Goal: Register for event/course

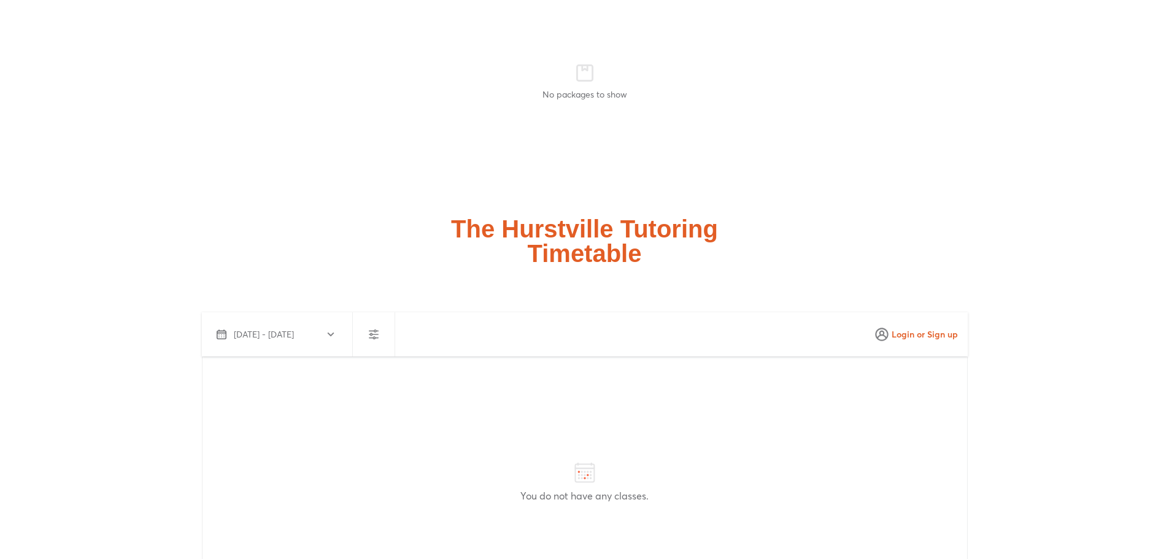
scroll to position [3191, 0]
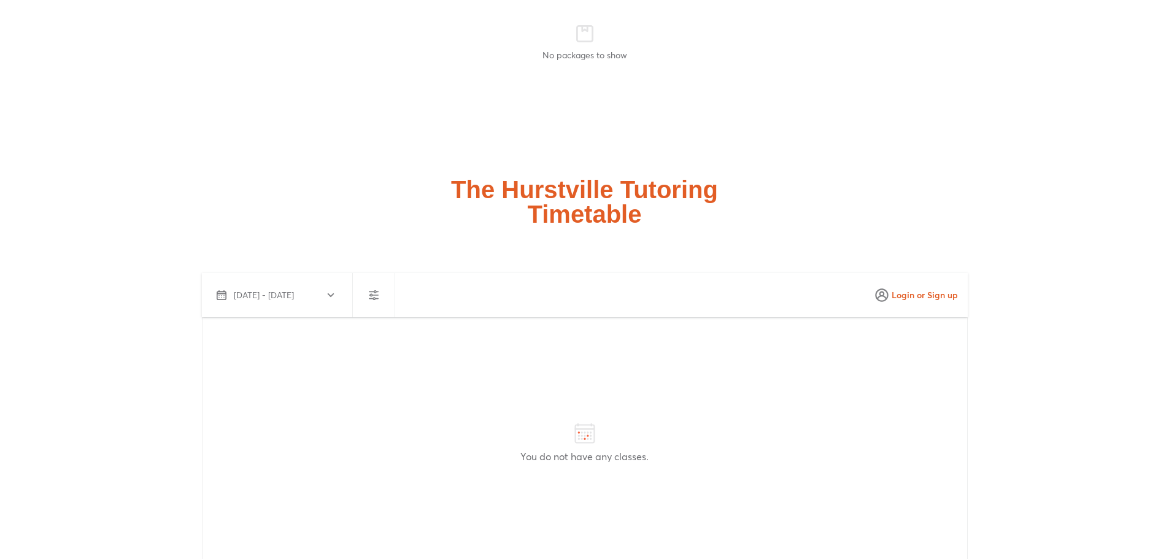
click at [565, 213] on h2 "The Hurstville Tutoring Timetable" at bounding box center [584, 201] width 267 height 49
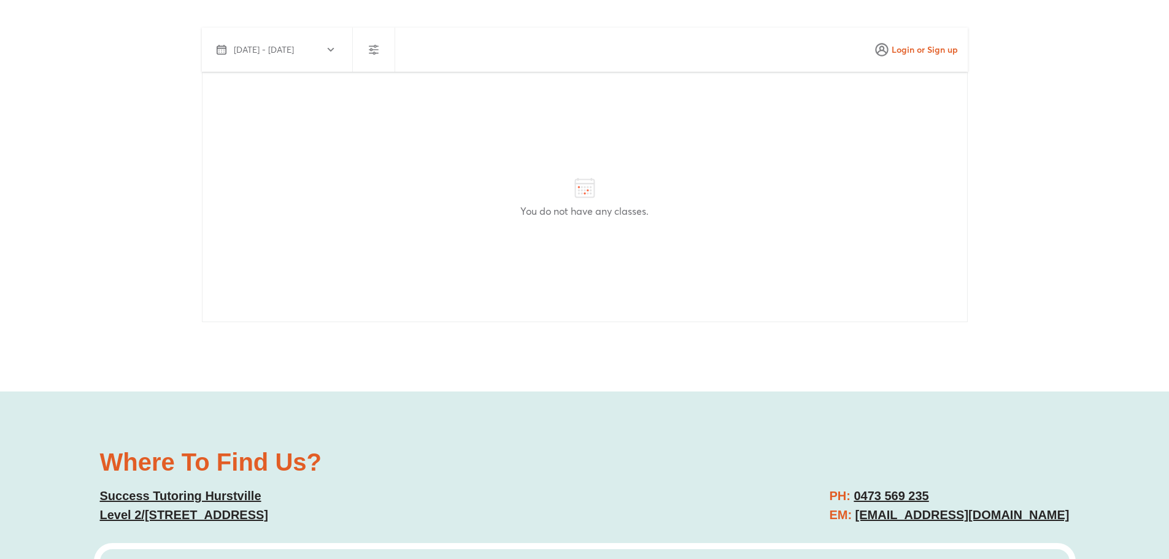
click at [595, 223] on div "You do not have any classes." at bounding box center [585, 197] width 766 height 250
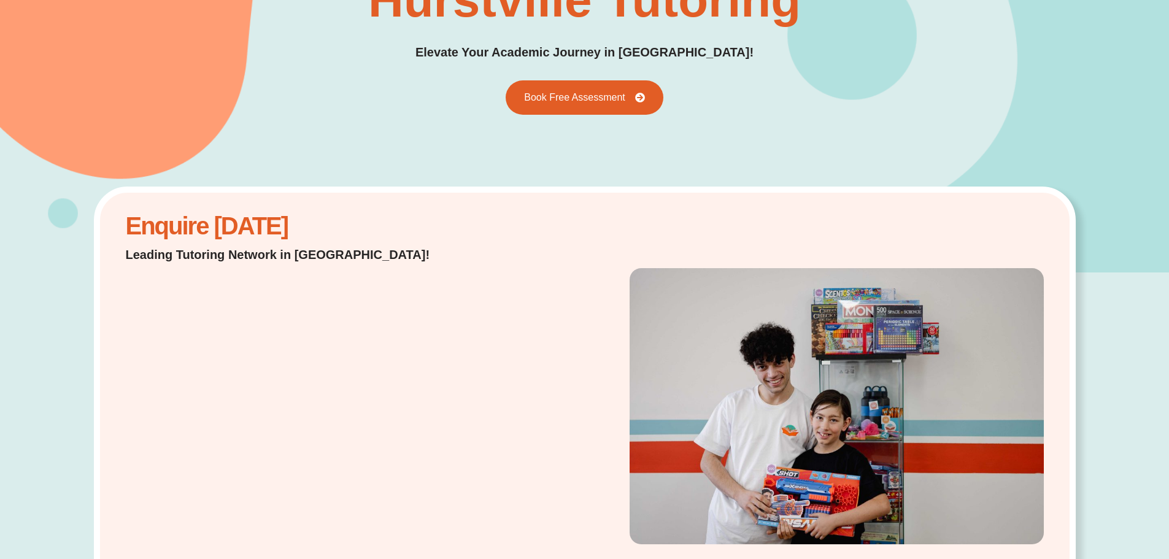
scroll to position [0, 0]
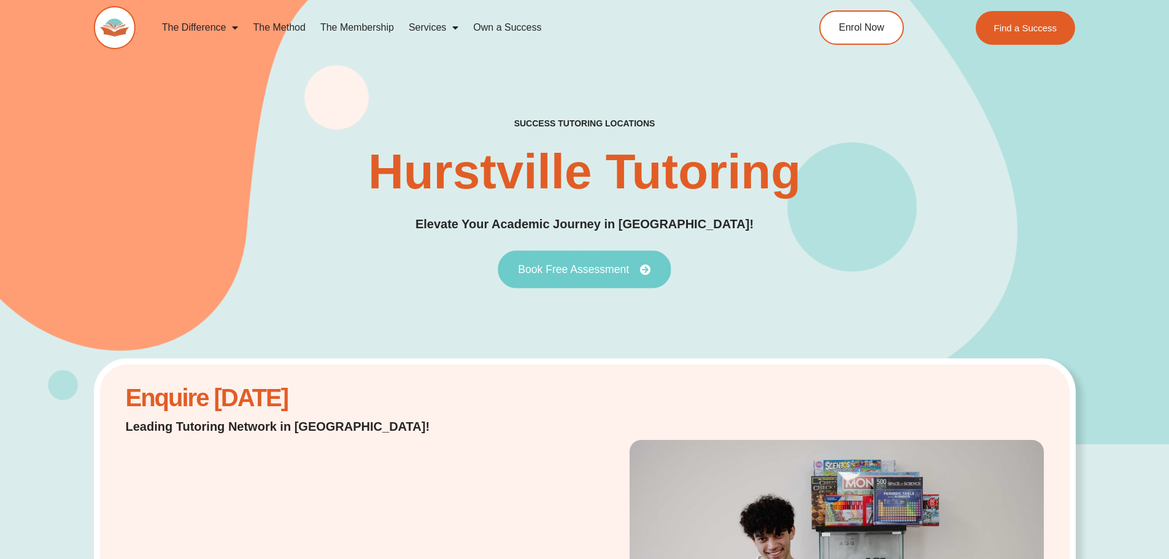
click at [598, 273] on span "Book Free Assessment" at bounding box center [573, 269] width 111 height 11
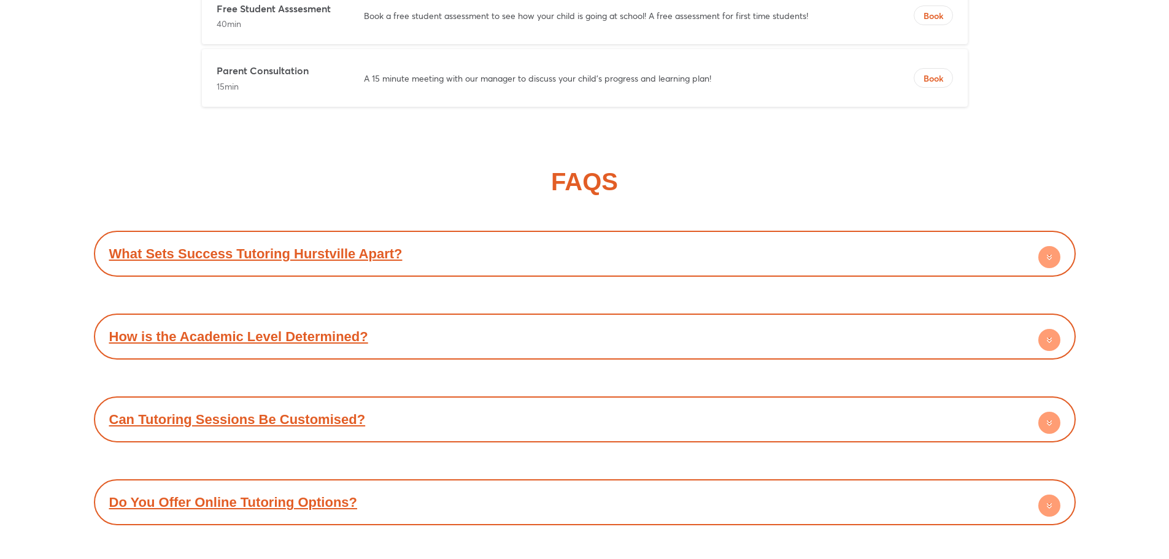
scroll to position [5387, 0]
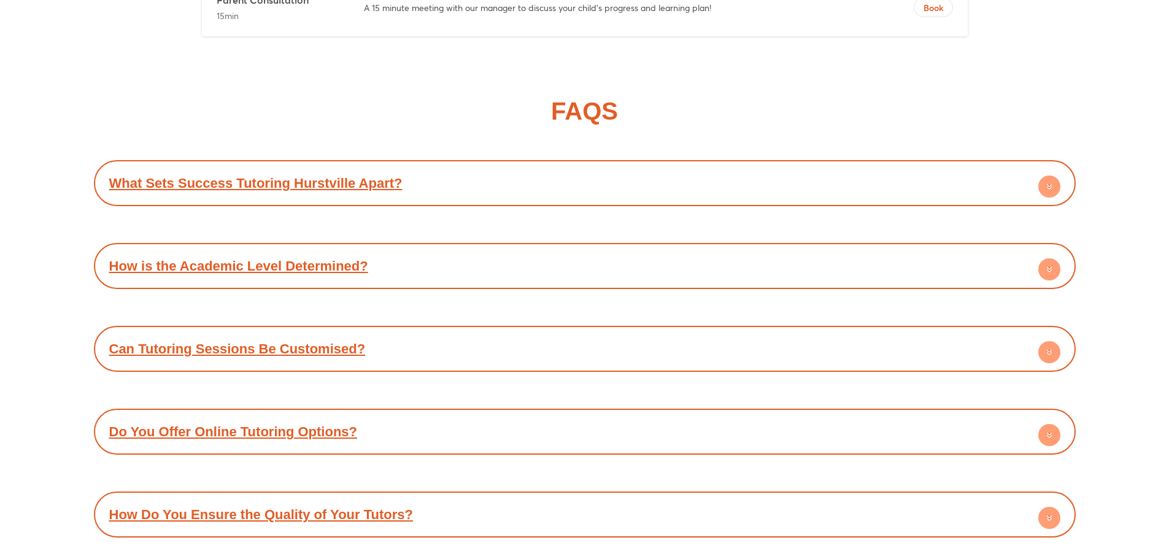
click at [364, 193] on div "What Sets Success Tutoring Hurstville Apart?" at bounding box center [585, 183] width 970 height 34
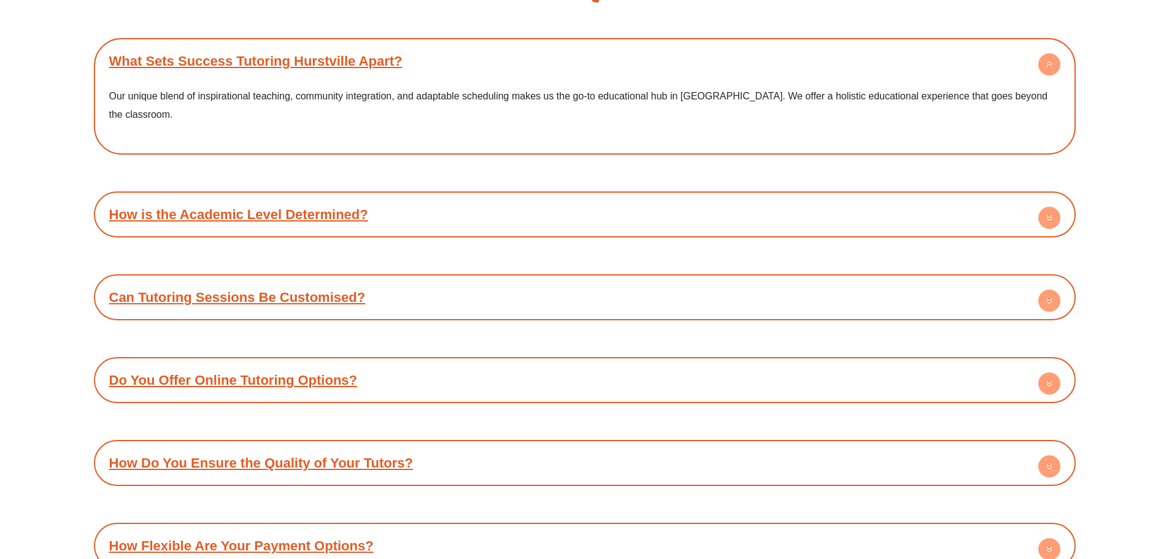
scroll to position [5509, 0]
click at [304, 206] on link "How is the Academic Level Determined?" at bounding box center [238, 213] width 259 height 15
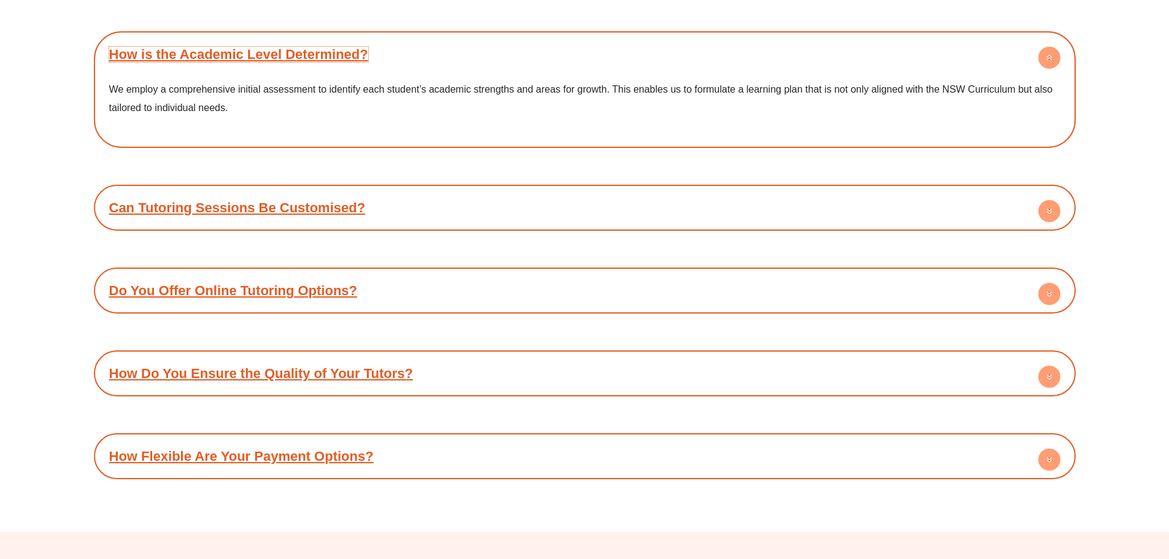
scroll to position [5693, 0]
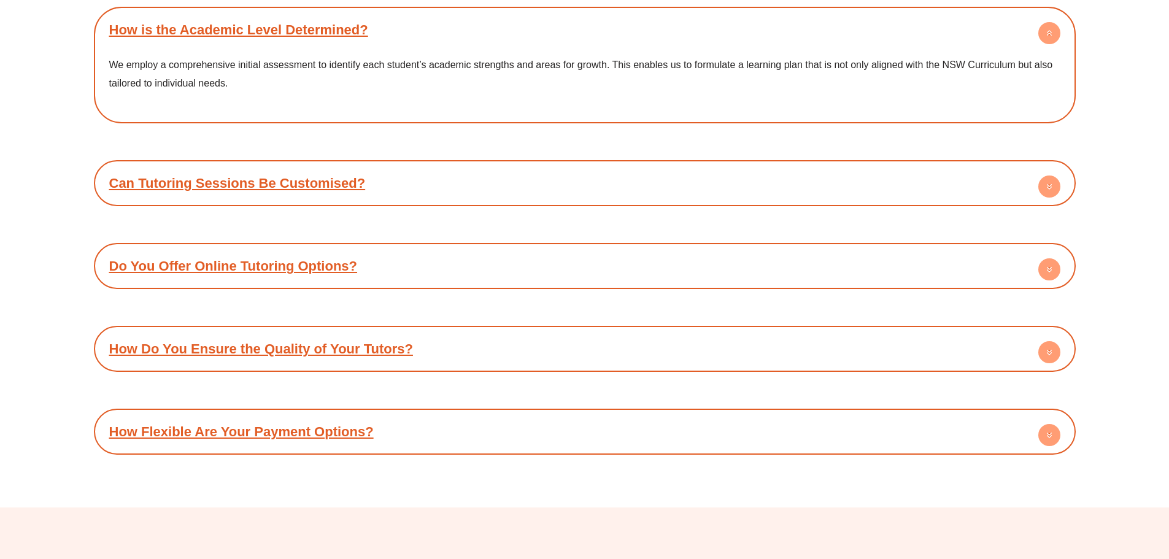
click at [319, 176] on link "Can Tutoring Sessions Be Customised?" at bounding box center [237, 183] width 257 height 15
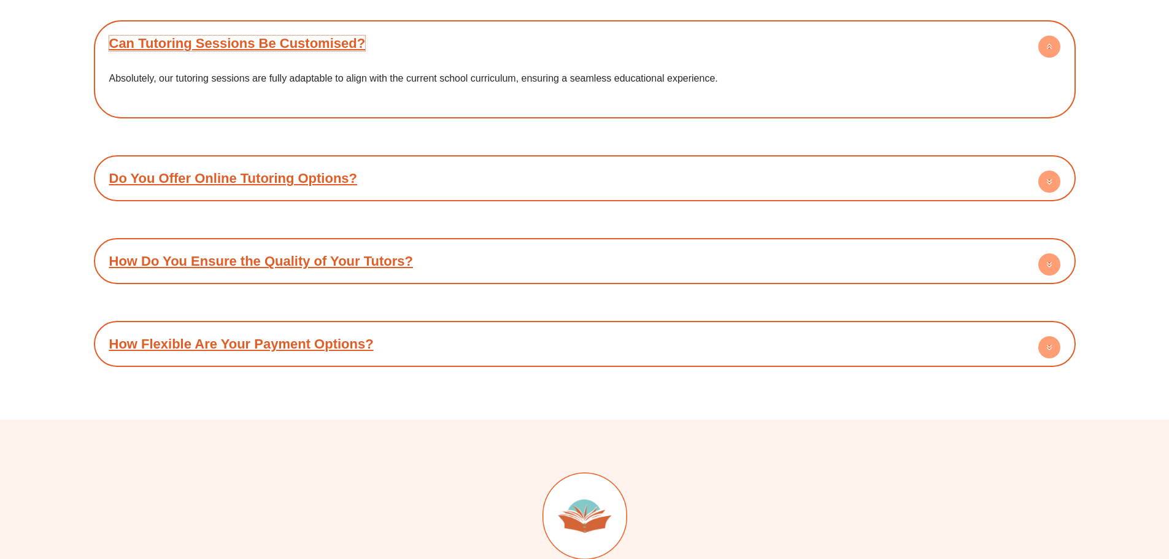
scroll to position [5878, 0]
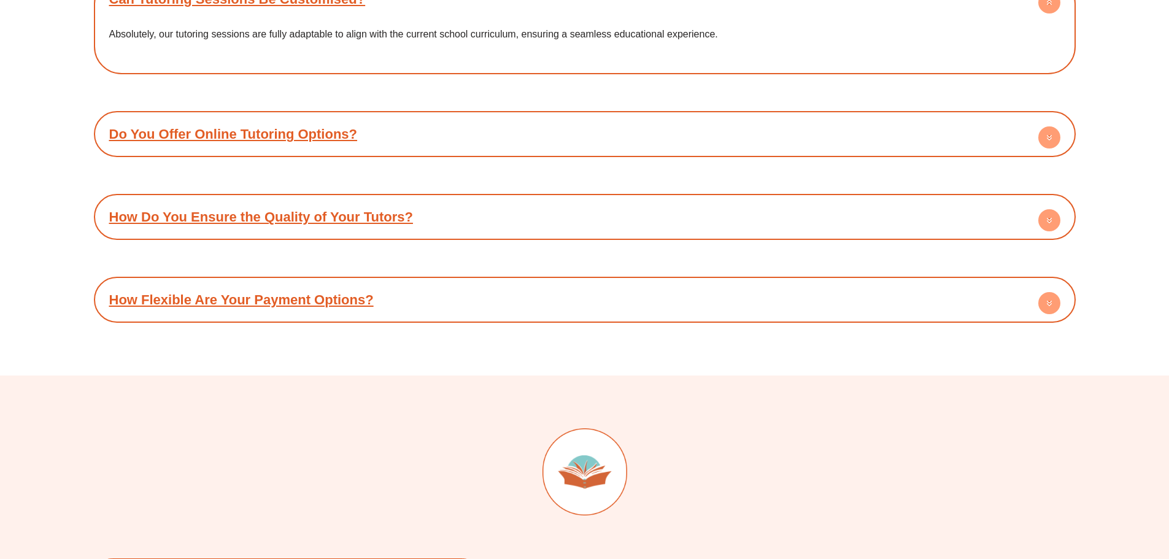
click at [330, 209] on link "How Do You Ensure the Quality of Your Tutors?" at bounding box center [261, 216] width 304 height 15
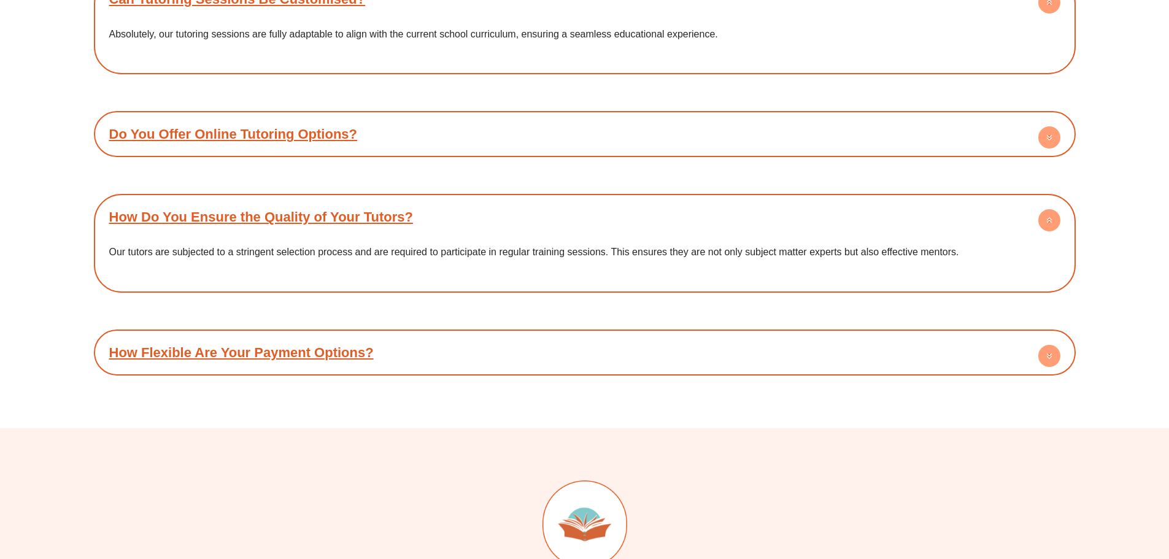
click at [279, 345] on link "How Flexible Are Your Payment Options?" at bounding box center [241, 352] width 264 height 15
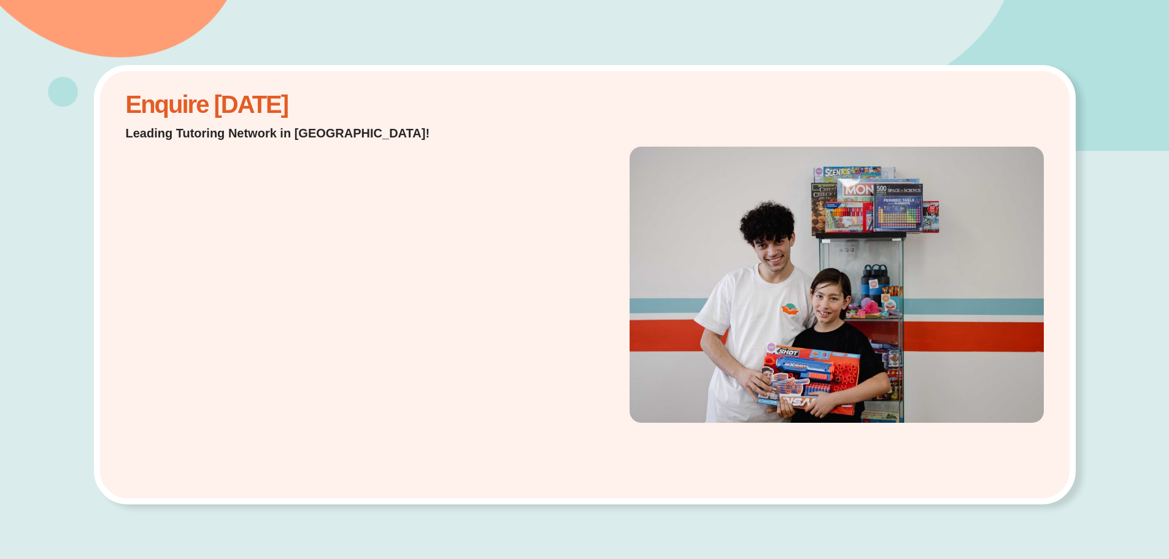
scroll to position [0, 0]
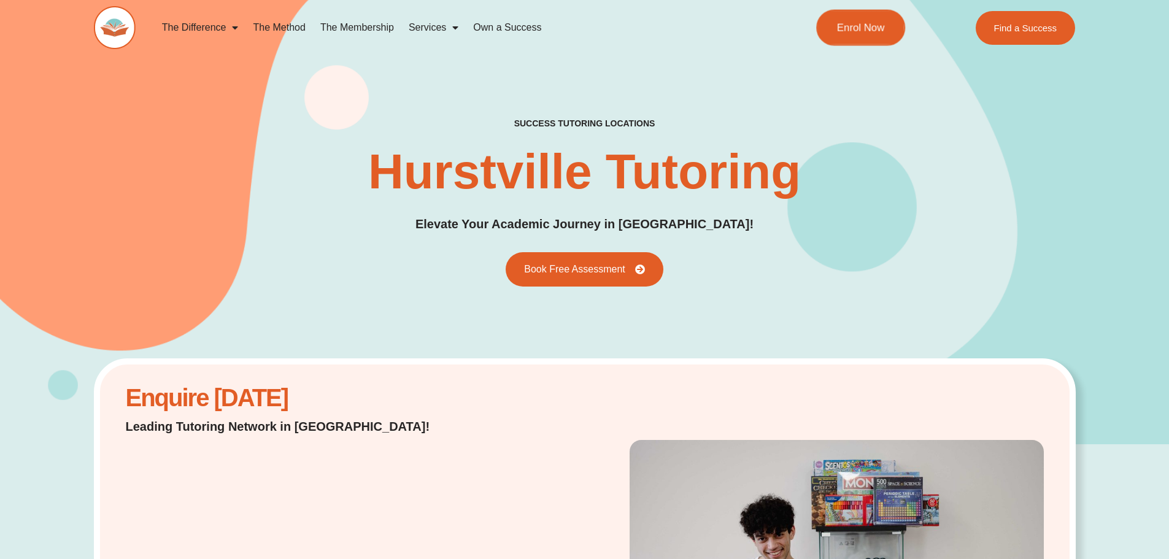
click at [862, 30] on span "Enrol Now" at bounding box center [861, 28] width 48 height 10
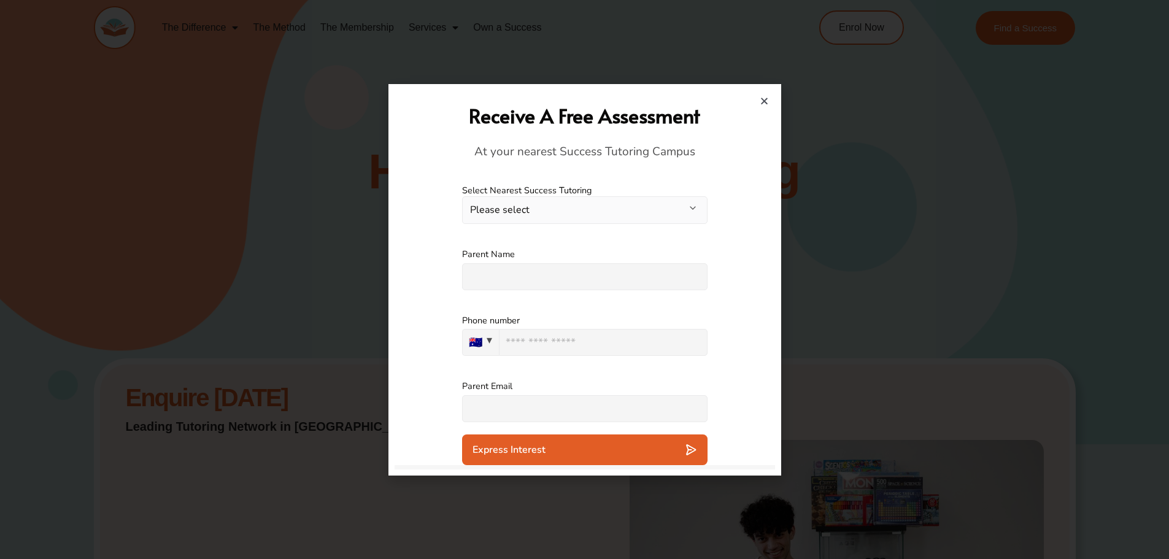
click at [554, 212] on button "Please select" at bounding box center [584, 210] width 245 height 28
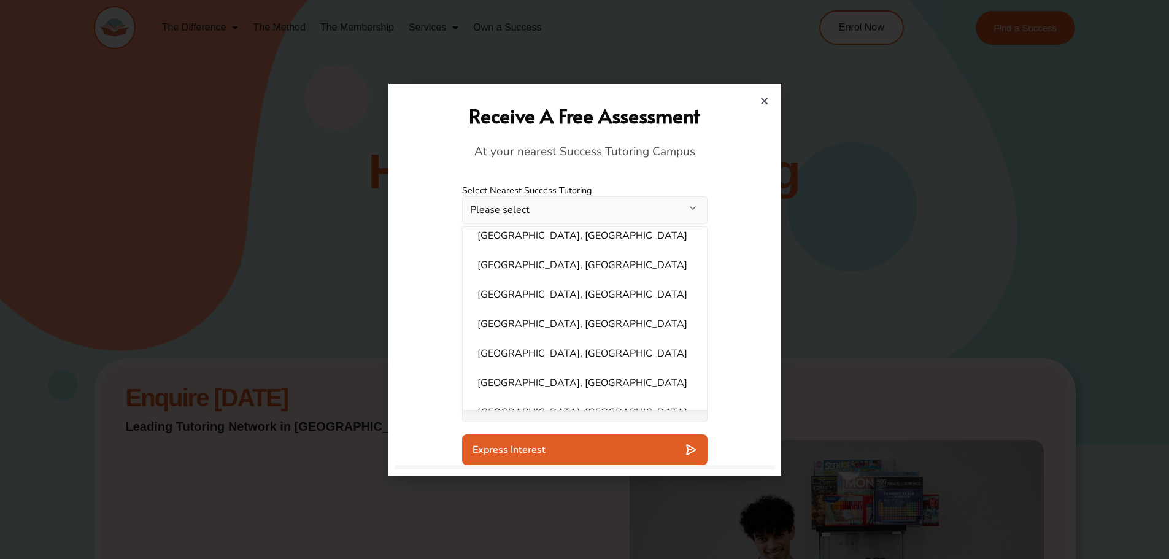
scroll to position [372, 0]
click at [529, 314] on li "[GEOGRAPHIC_DATA], [GEOGRAPHIC_DATA]" at bounding box center [585, 326] width 230 height 25
select select "**********"
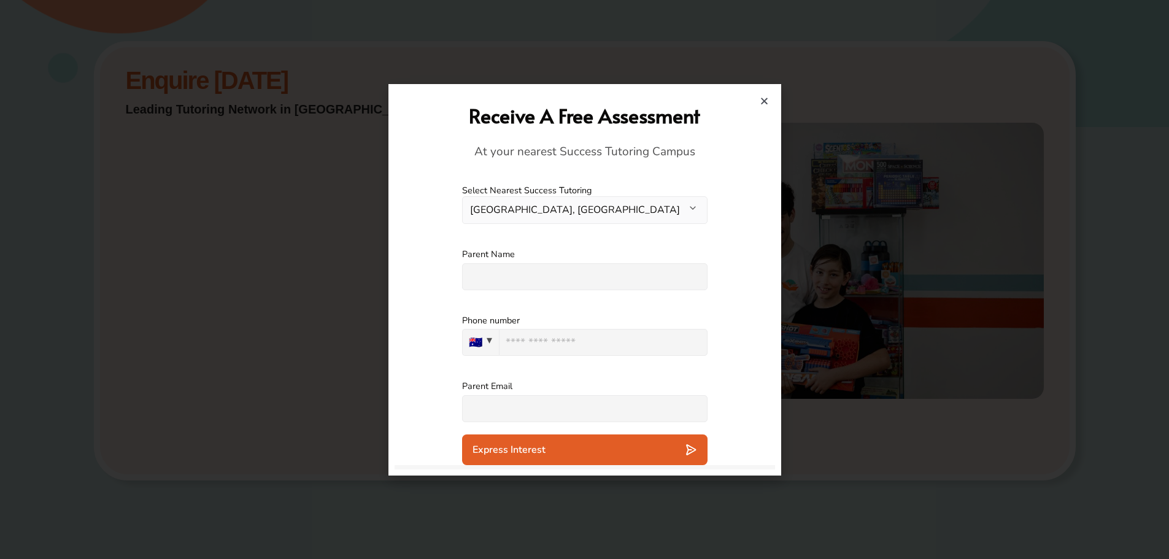
scroll to position [430, 0]
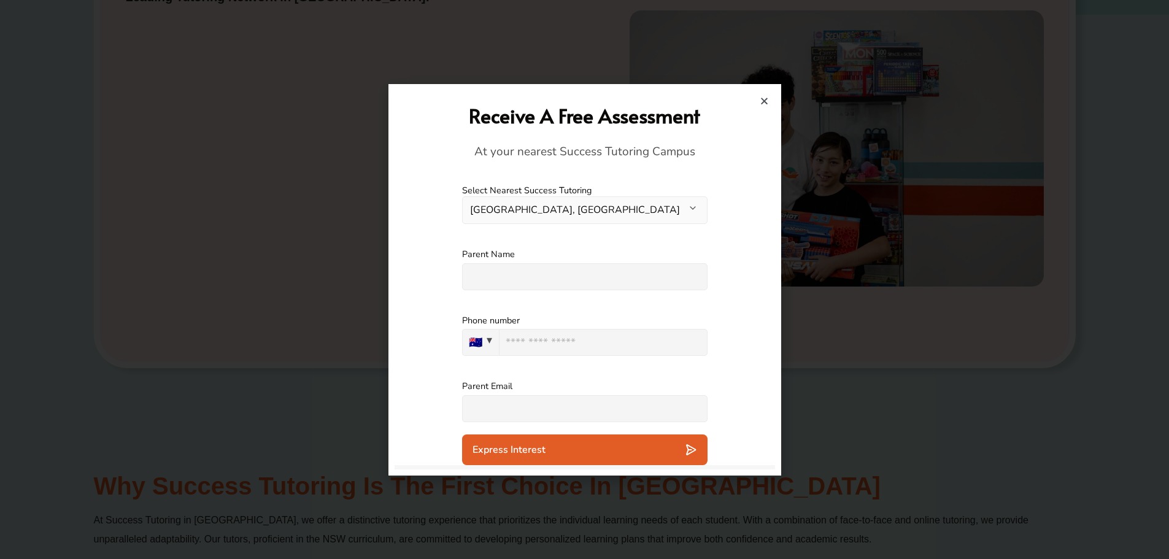
click at [671, 446] on div "Express Interest" at bounding box center [585, 450] width 225 height 12
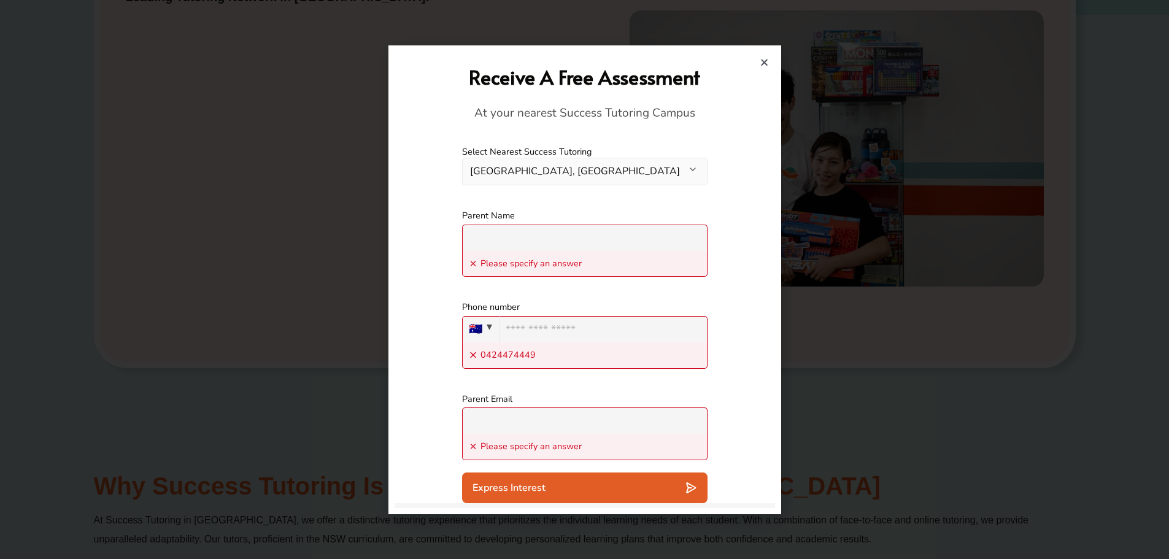
click at [760, 60] on icon "Close" at bounding box center [764, 62] width 9 height 9
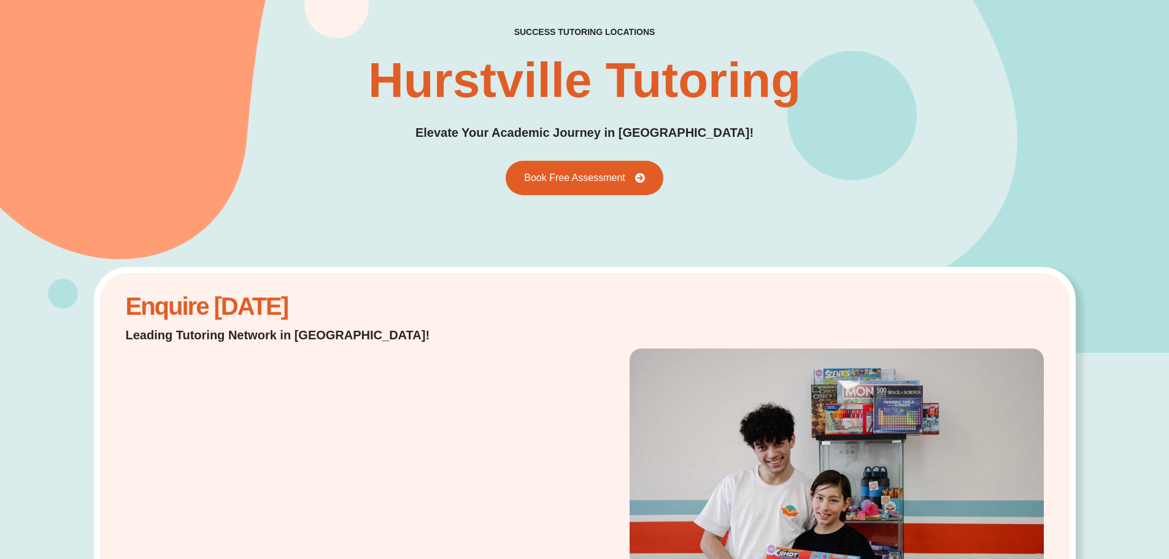
scroll to position [0, 0]
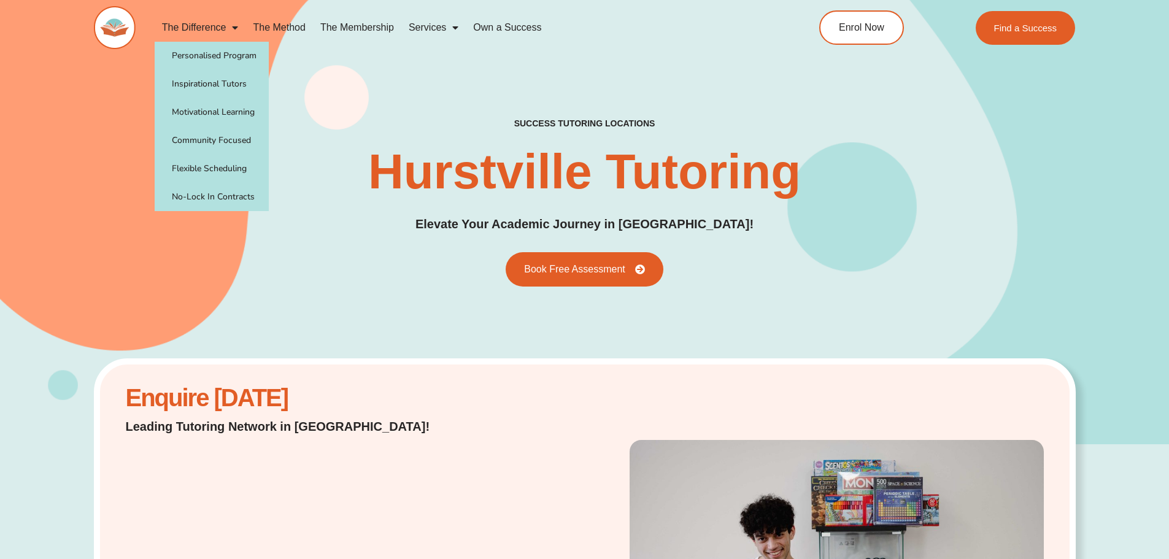
click at [185, 25] on link "The Difference" at bounding box center [200, 28] width 91 height 28
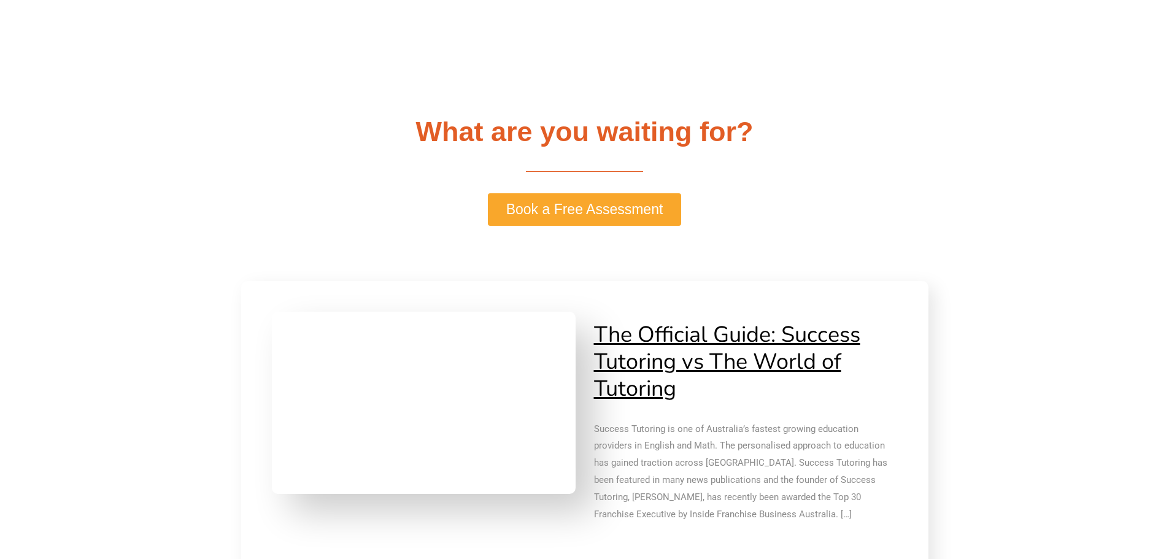
scroll to position [3068, 0]
